Goal: Transaction & Acquisition: Purchase product/service

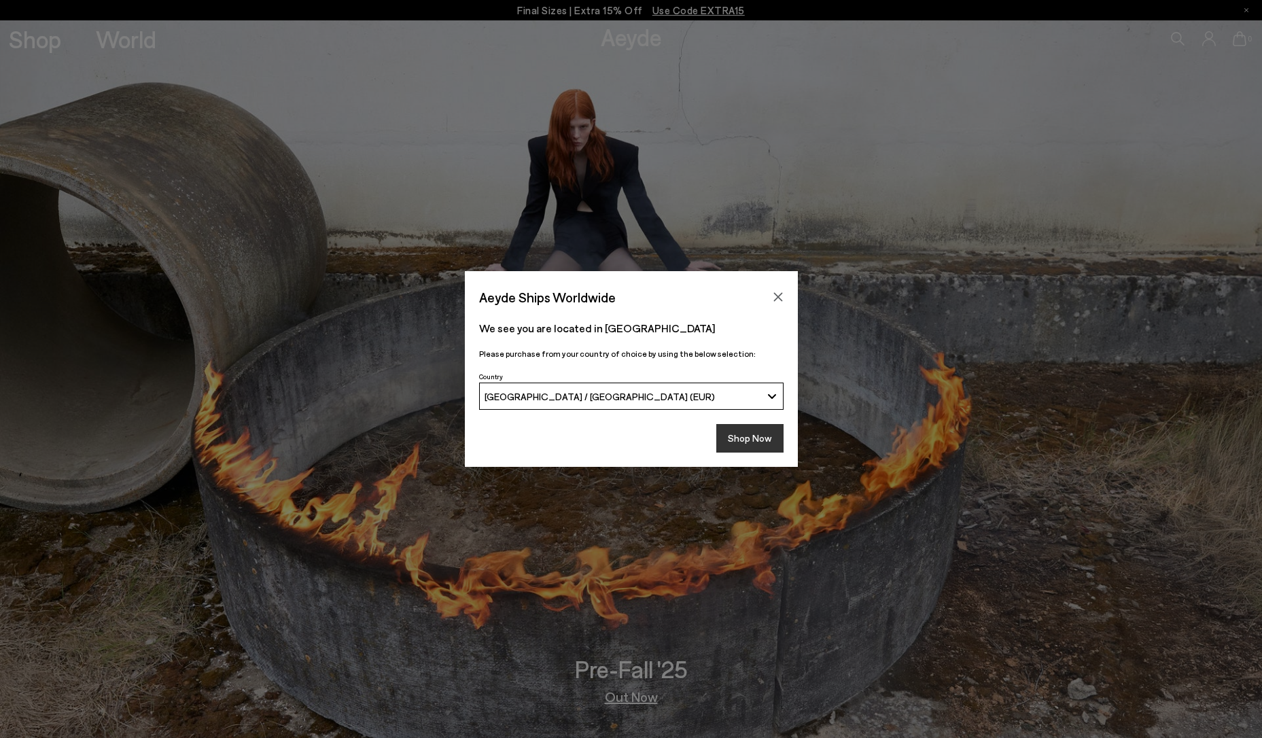
click at [735, 438] on button "Shop Now" at bounding box center [749, 438] width 67 height 29
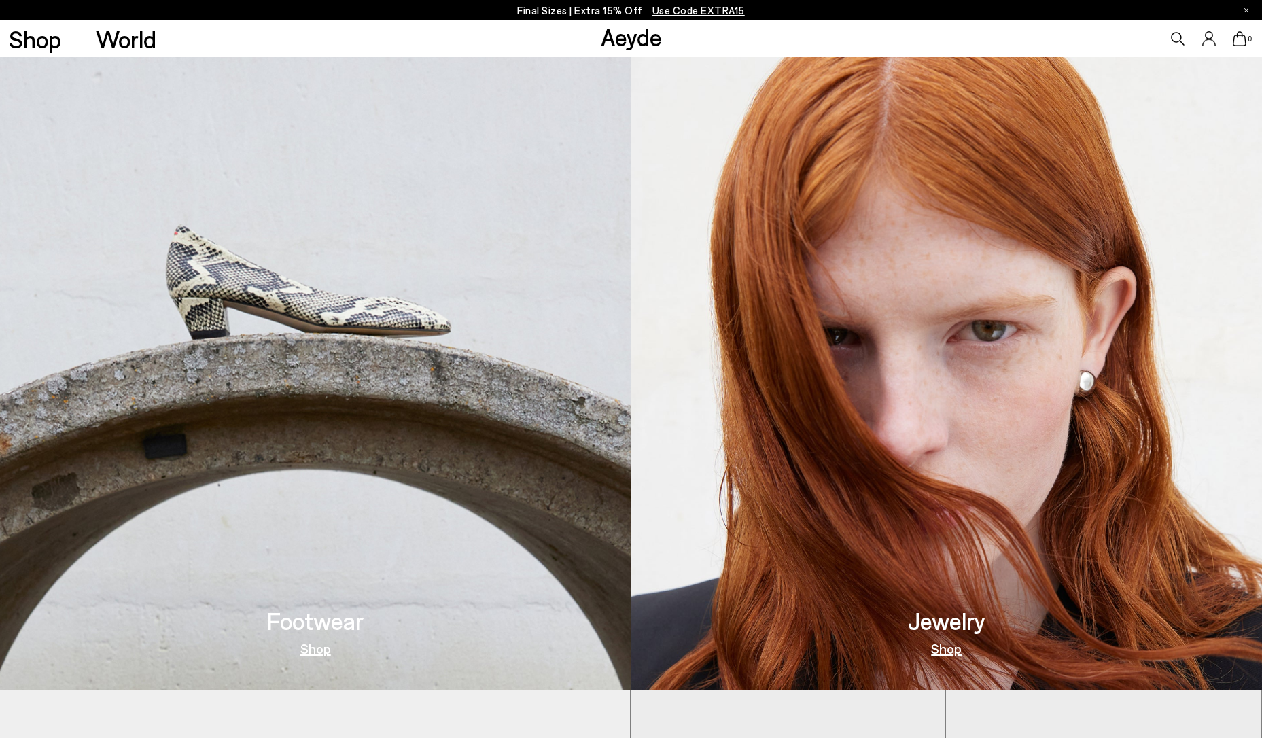
scroll to position [775, 0]
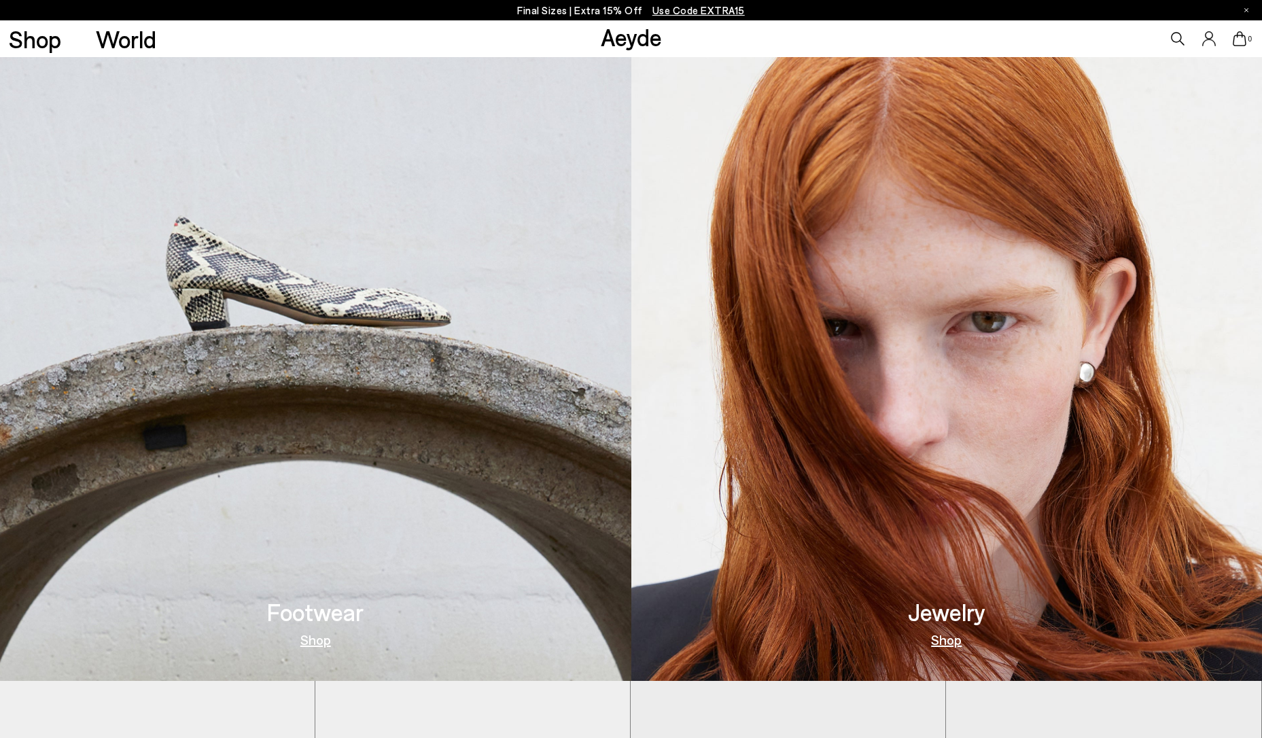
click at [312, 635] on link "Shop" at bounding box center [315, 640] width 31 height 14
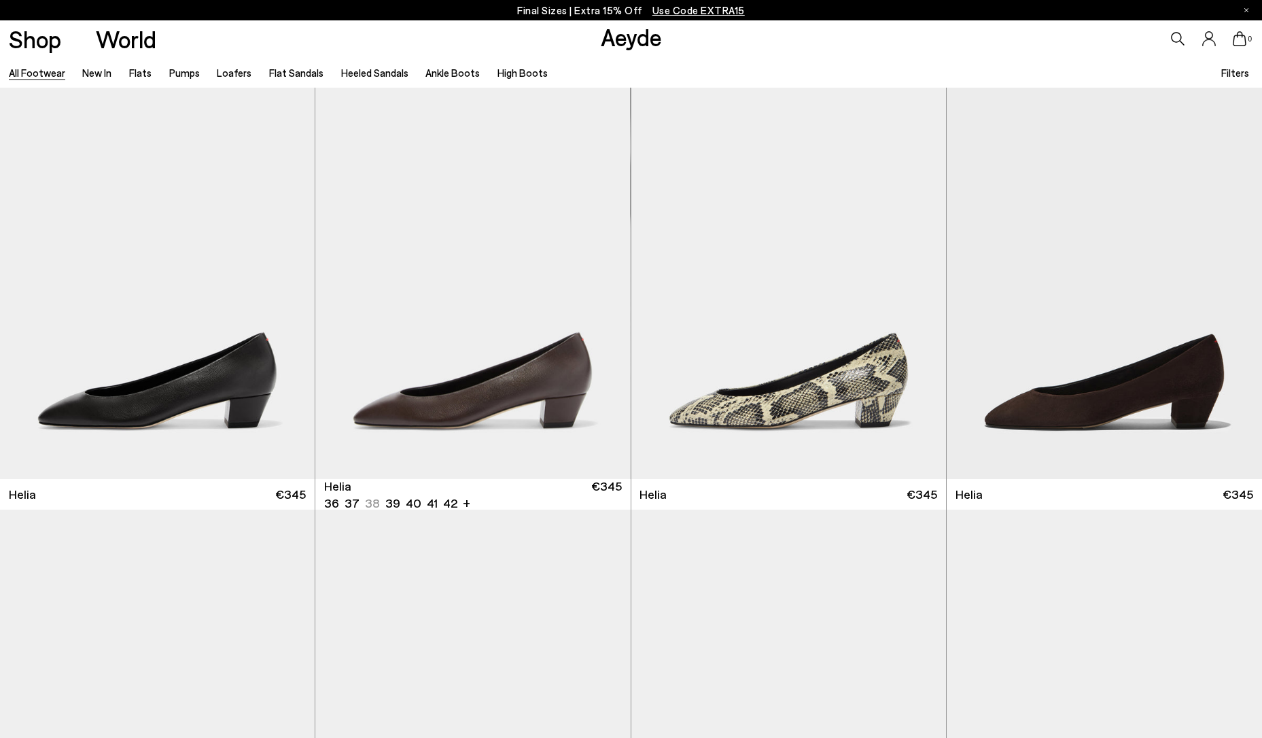
scroll to position [2989, 0]
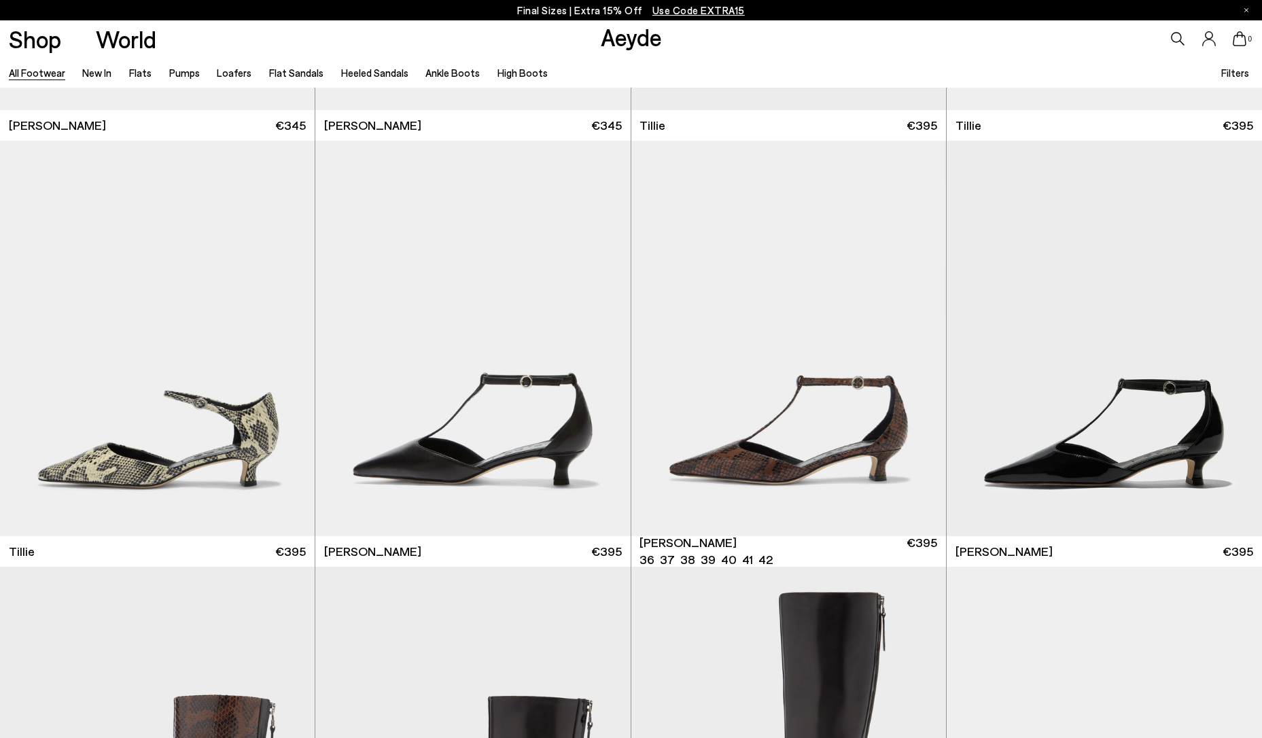
scroll to position [4650, 0]
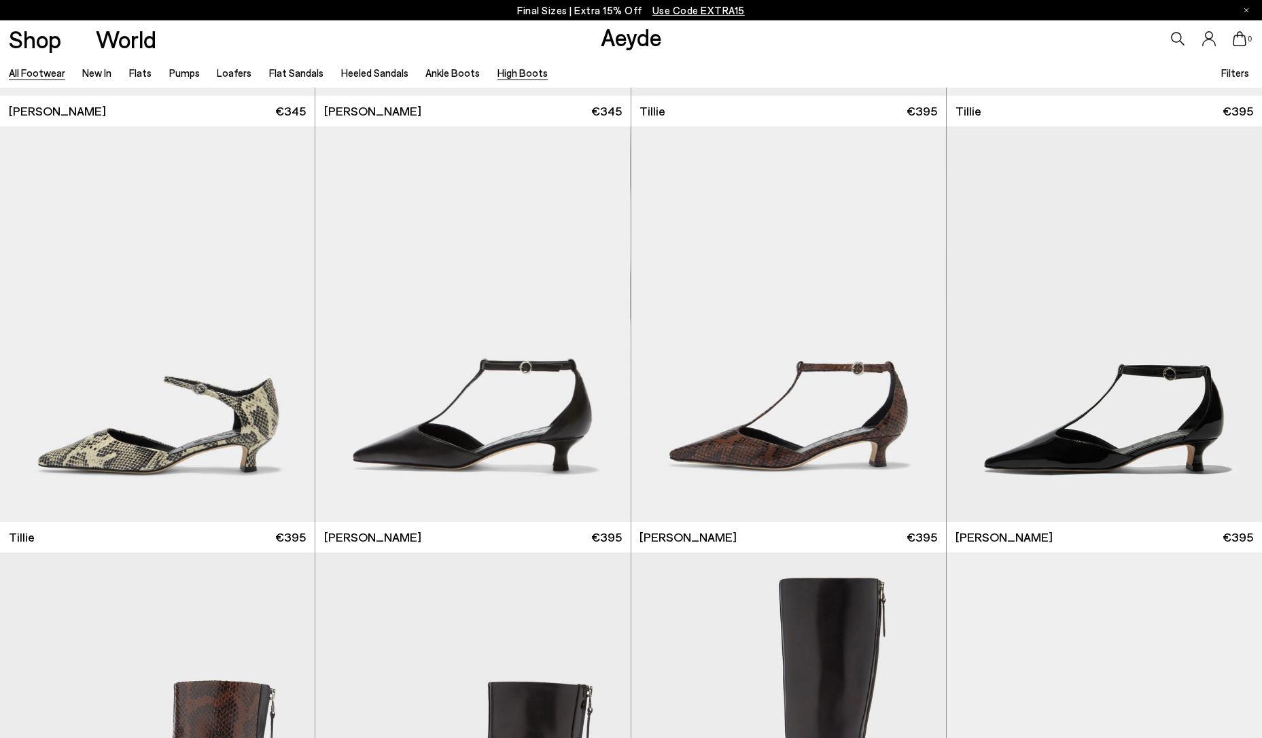
click at [508, 75] on link "High Boots" at bounding box center [522, 73] width 50 height 12
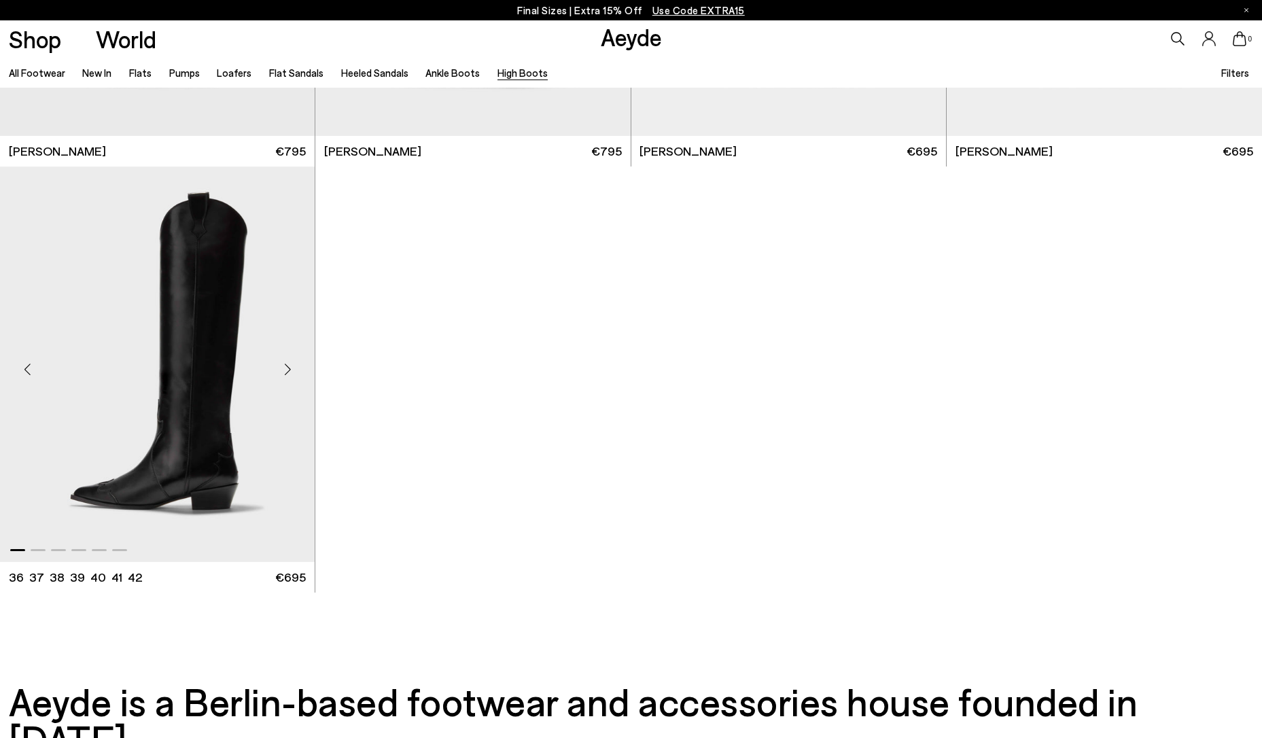
scroll to position [775, 0]
